Goal: Transaction & Acquisition: Purchase product/service

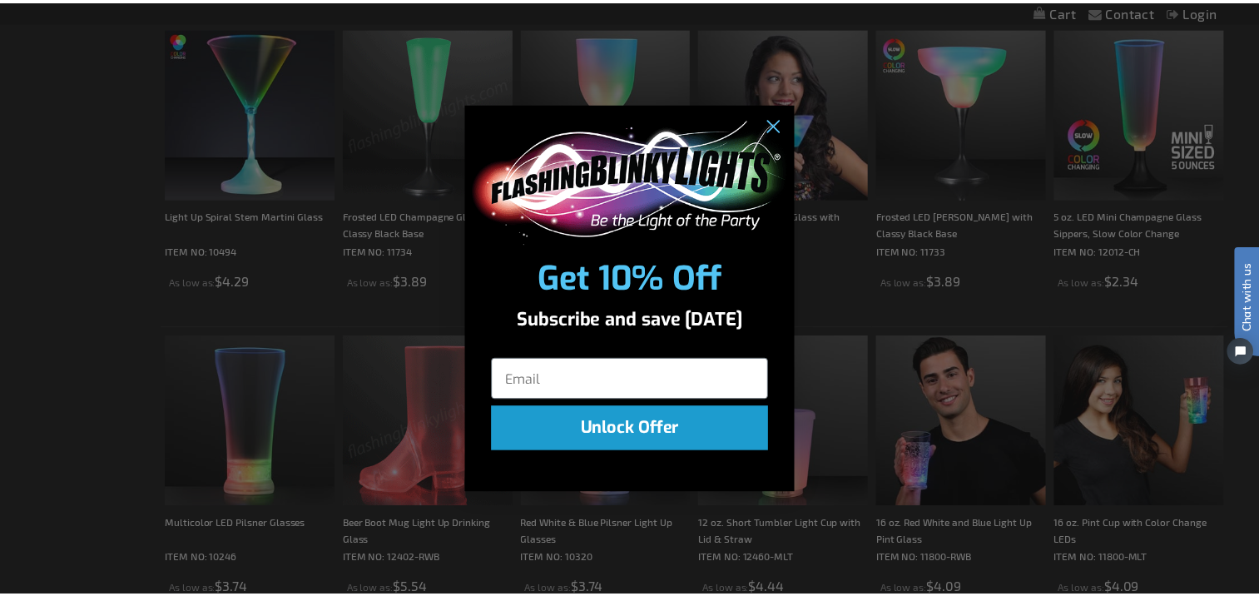
scroll to position [1582, 0]
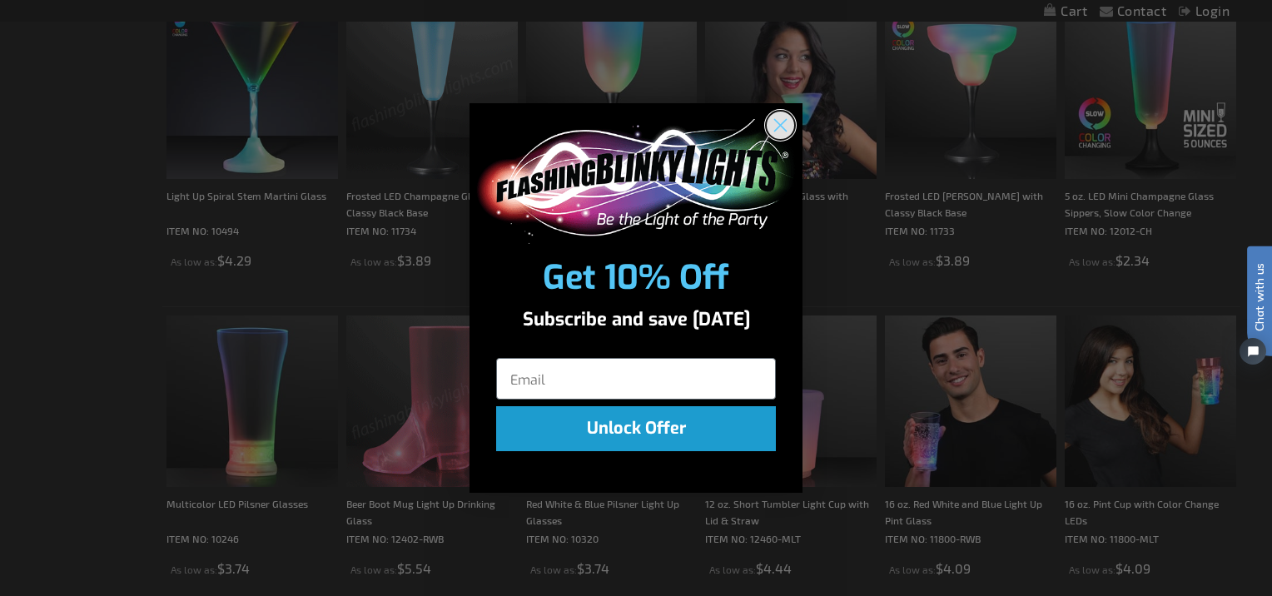
click at [770, 127] on circle "Close dialog" at bounding box center [780, 124] width 27 height 27
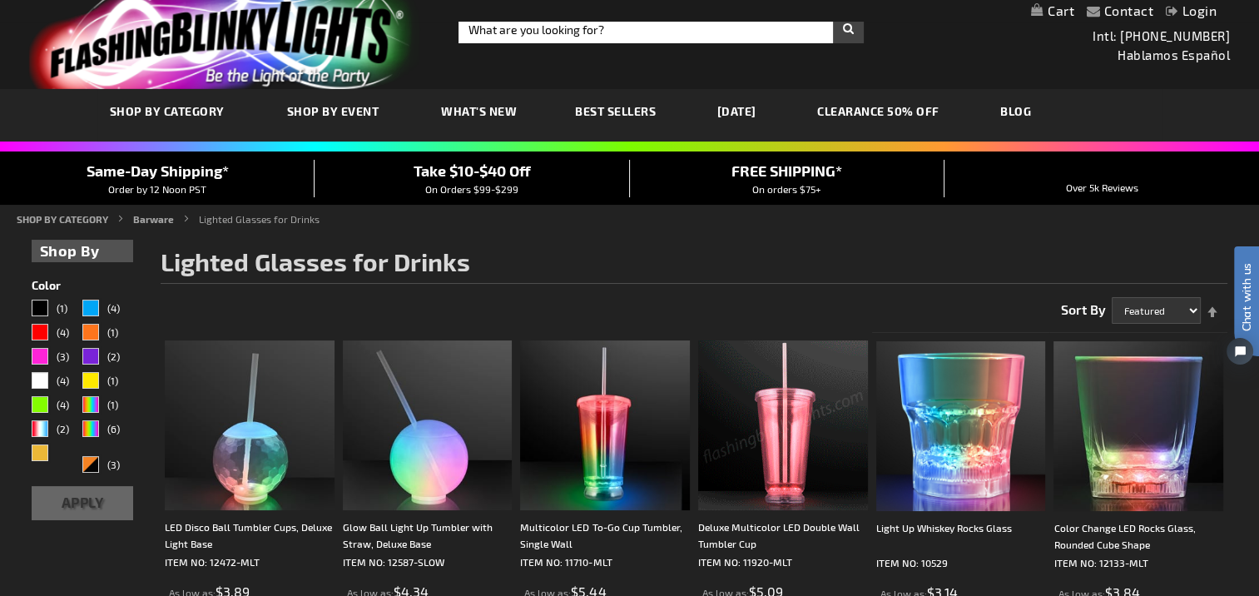
scroll to position [0, 0]
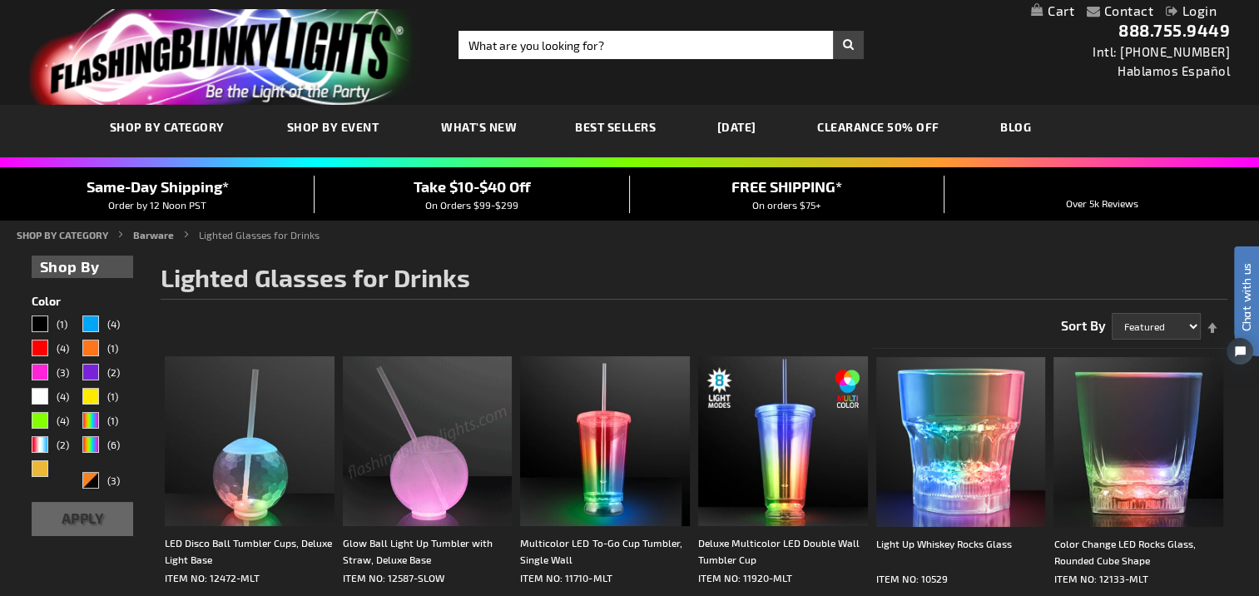
click at [742, 130] on link "[DATE]" at bounding box center [737, 127] width 64 height 56
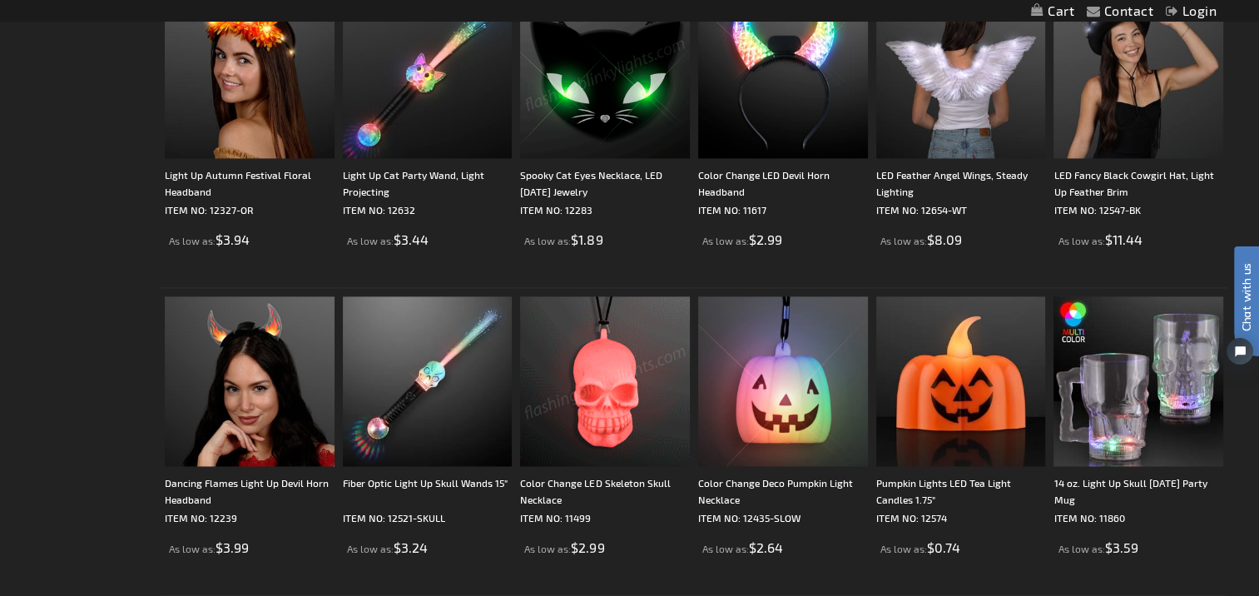
scroll to position [2331, 0]
